Goal: Transaction & Acquisition: Purchase product/service

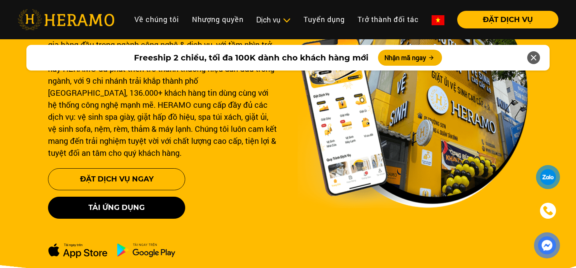
scroll to position [95, 0]
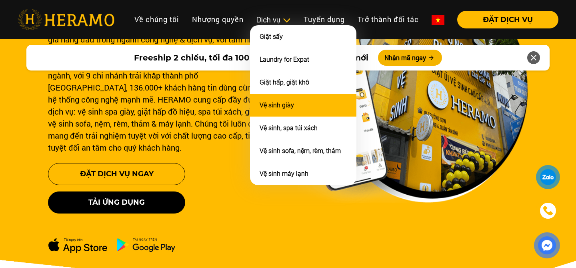
click at [275, 102] on link "Vệ sinh giày" at bounding box center [277, 105] width 34 height 8
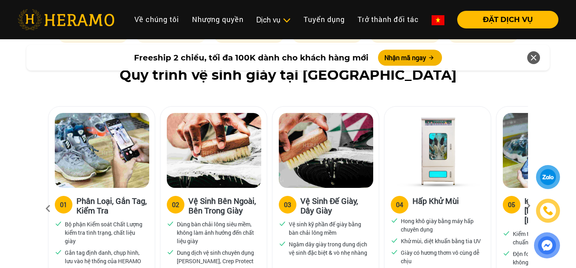
scroll to position [505, 0]
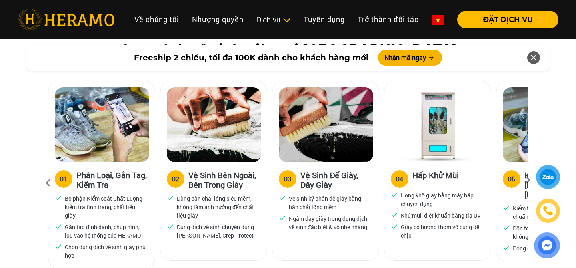
click at [529, 179] on div at bounding box center [547, 211] width 39 height 93
click at [528, 180] on div at bounding box center [547, 211] width 39 height 93
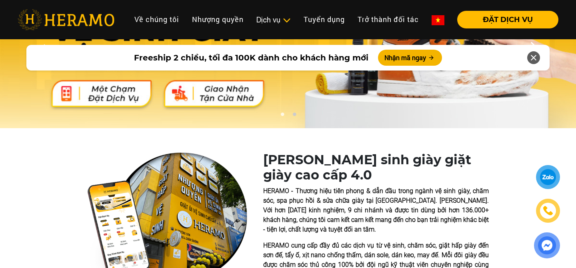
scroll to position [55, 0]
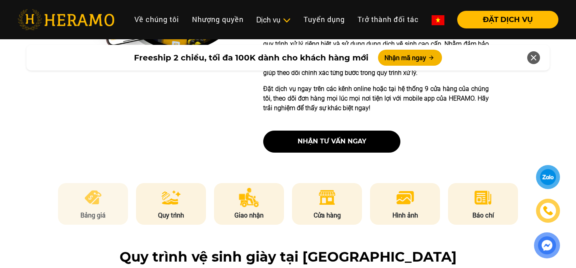
click at [86, 198] on img at bounding box center [93, 197] width 20 height 19
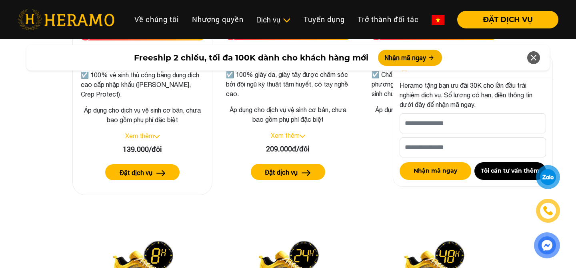
scroll to position [1220, 0]
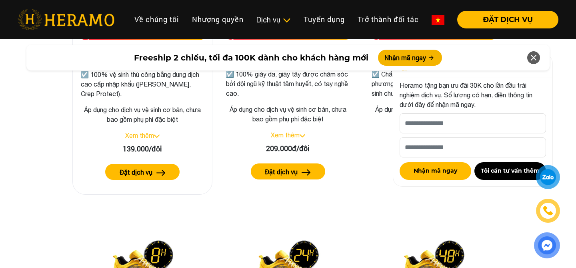
click at [148, 134] on link "Xem thêm" at bounding box center [139, 135] width 29 height 7
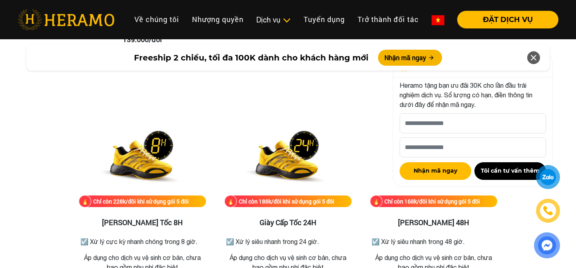
scroll to position [1444, 0]
click at [534, 57] on icon at bounding box center [534, 57] width 10 height 14
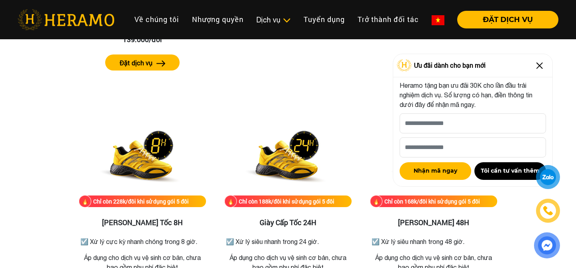
click at [540, 67] on img at bounding box center [539, 65] width 13 height 13
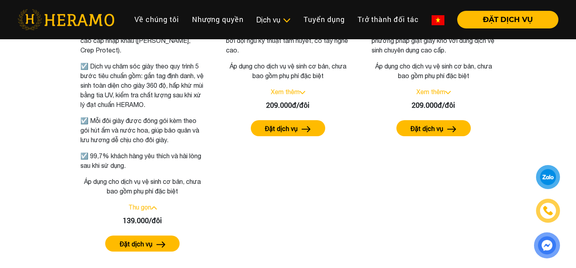
scroll to position [1262, 0]
